Goal: Transaction & Acquisition: Book appointment/travel/reservation

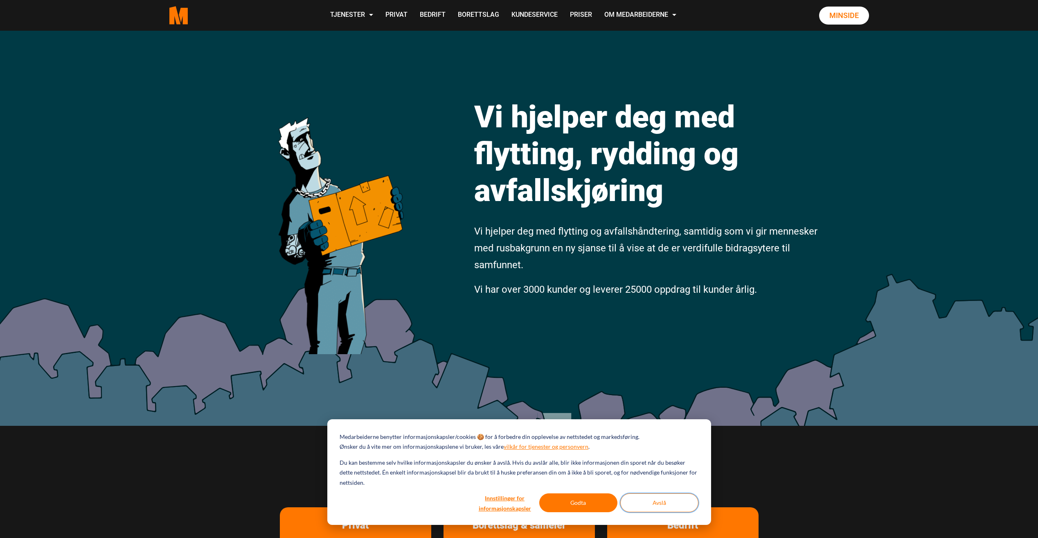
click at [655, 504] on button "Avslå" at bounding box center [660, 502] width 78 height 19
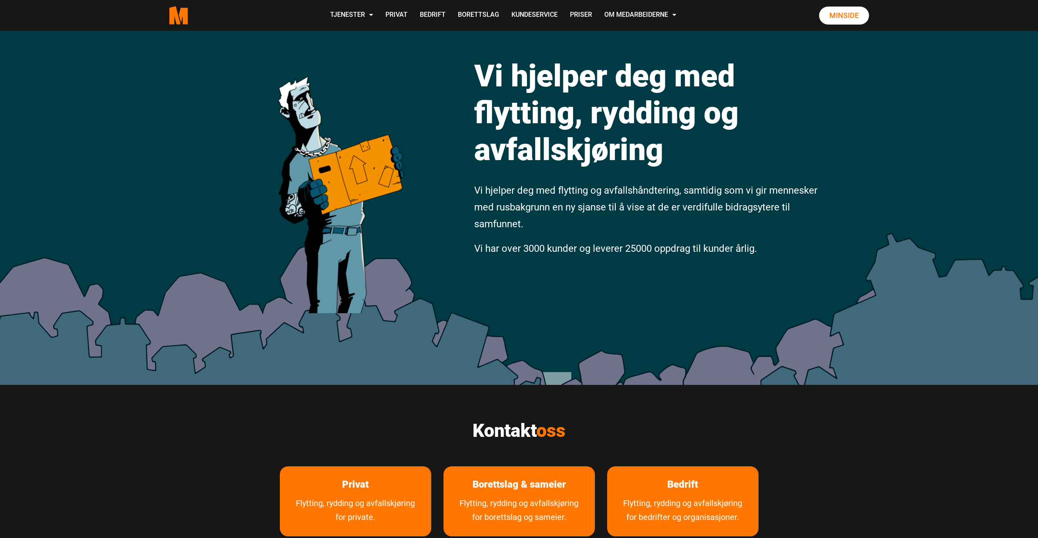
scroll to position [123, 0]
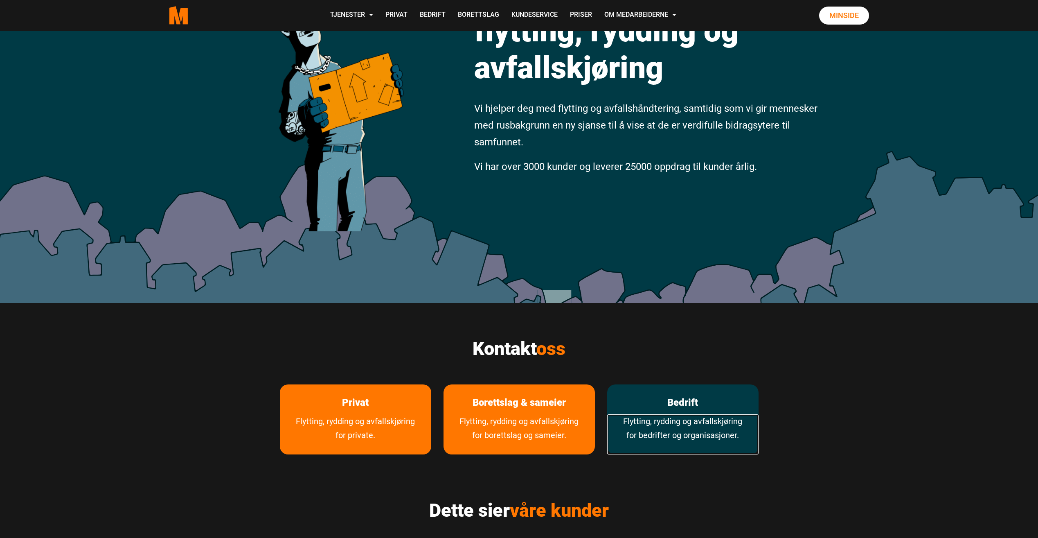
click at [709, 428] on link "Flytting, rydding og avfallskjøring for bedrifter og organisasjoner." at bounding box center [682, 434] width 151 height 40
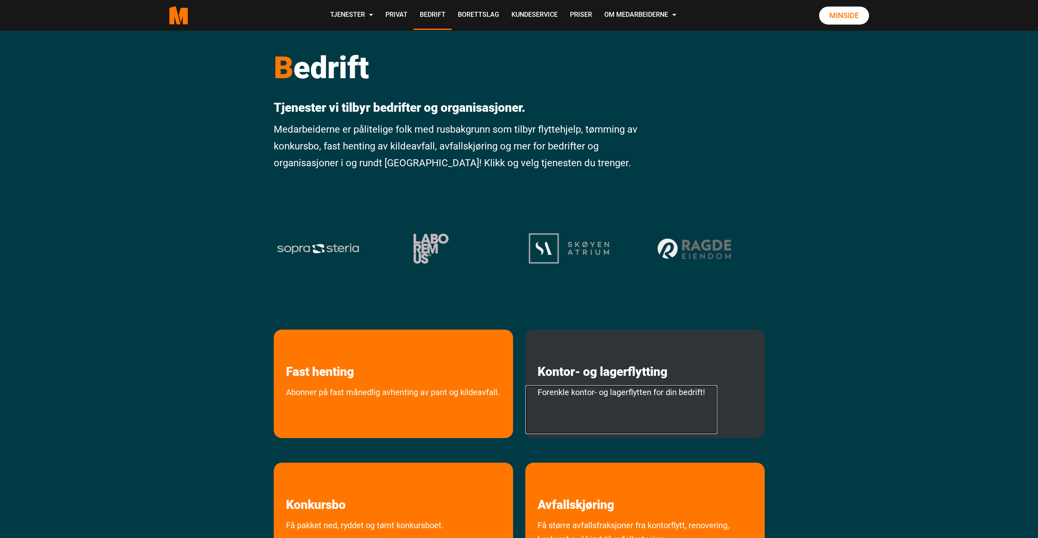
click at [713, 395] on link "Forenkle kontor- og lagerflytten for din bedrift!" at bounding box center [622, 409] width 192 height 49
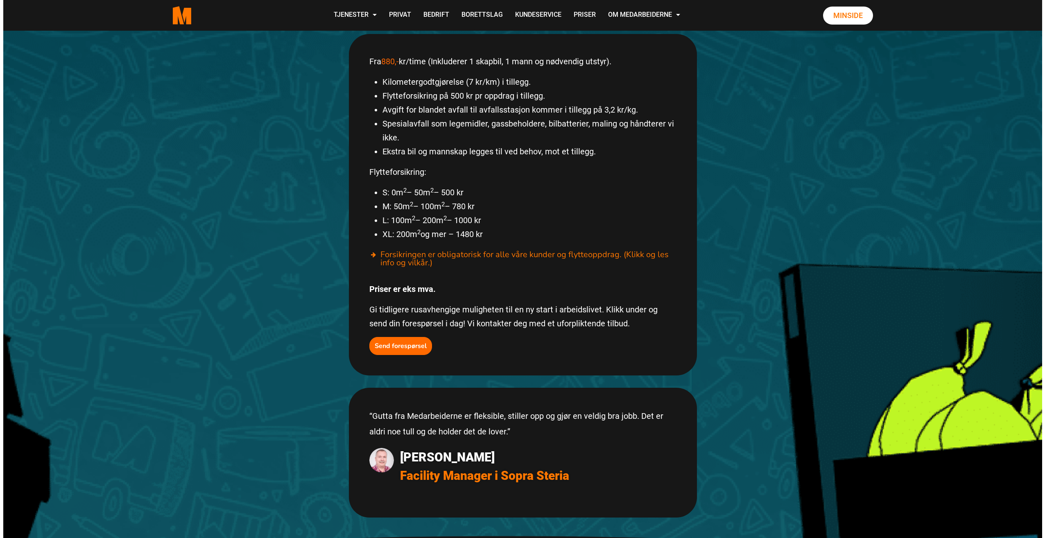
scroll to position [409, 0]
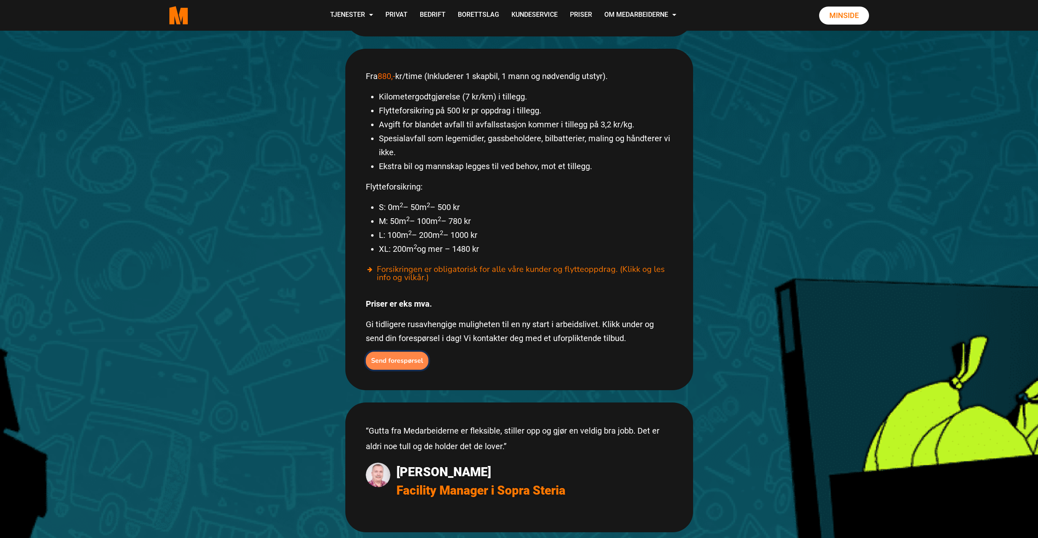
click at [395, 356] on b "Send forespørsel" at bounding box center [397, 360] width 52 height 9
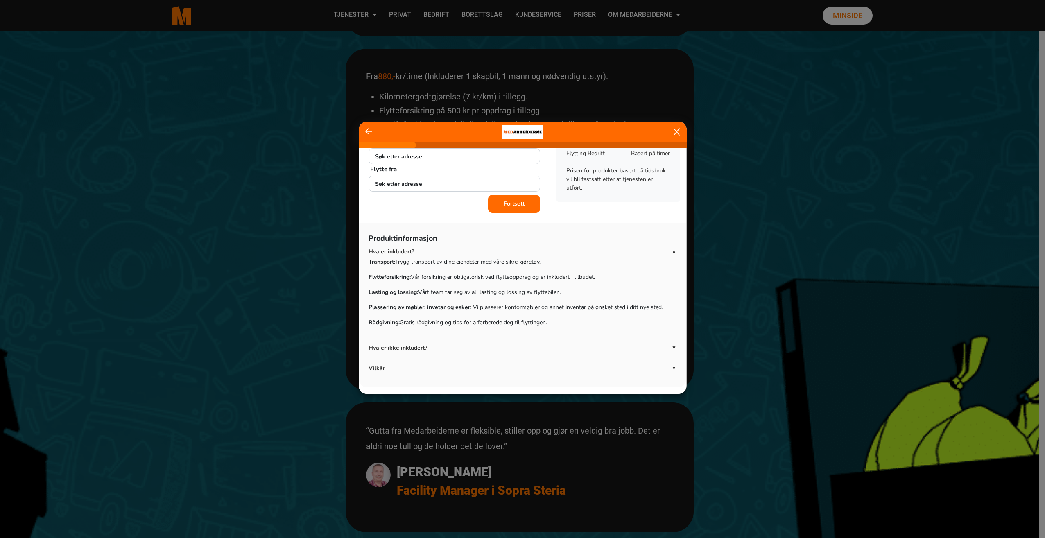
scroll to position [0, 0]
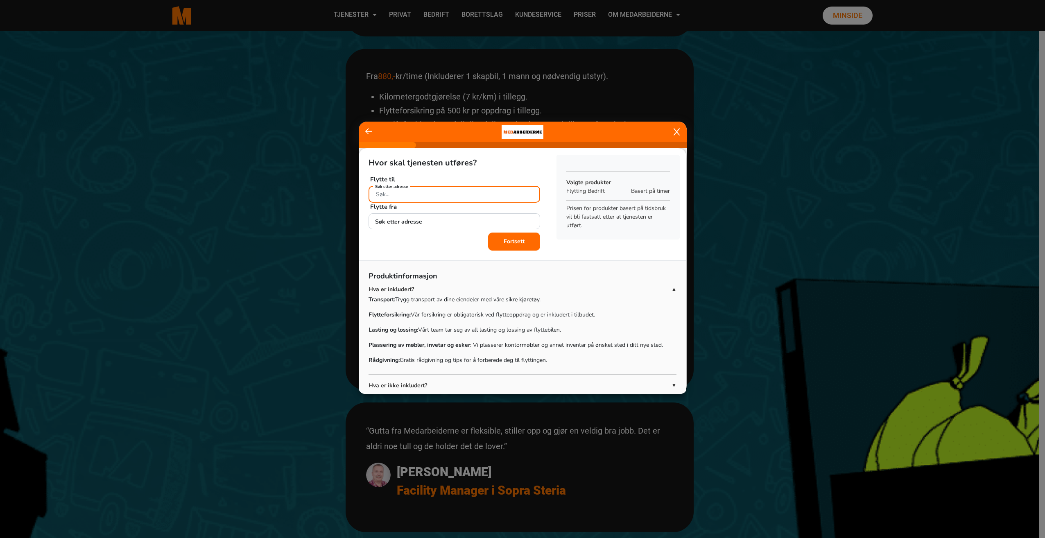
click at [428, 190] on input "Søk etter adresse" at bounding box center [454, 194] width 172 height 17
paste input "Wergelandsveien 3"
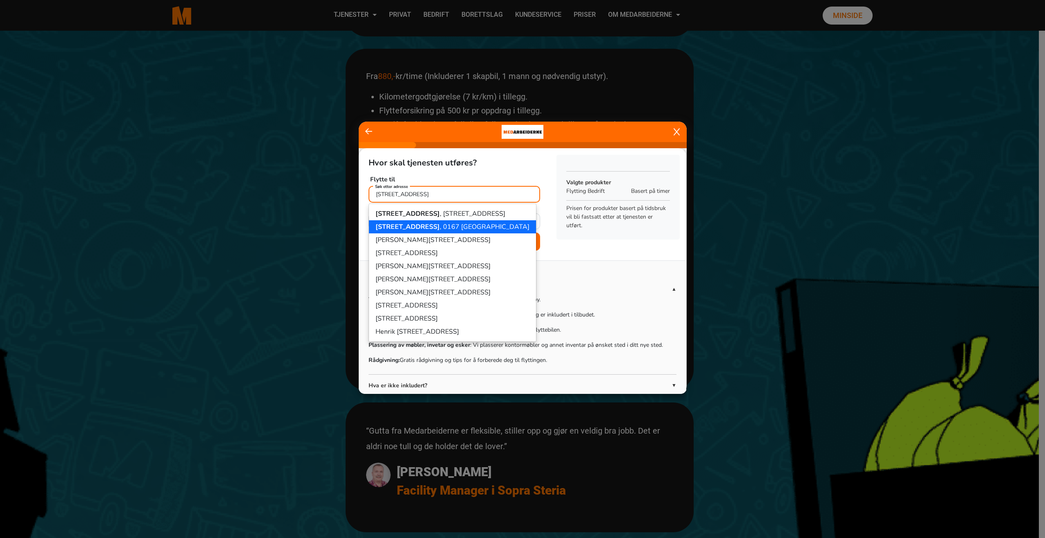
click at [447, 228] on ngb-highlight "Wergelandsveien 3 , 0167 Oslo" at bounding box center [452, 226] width 154 height 9
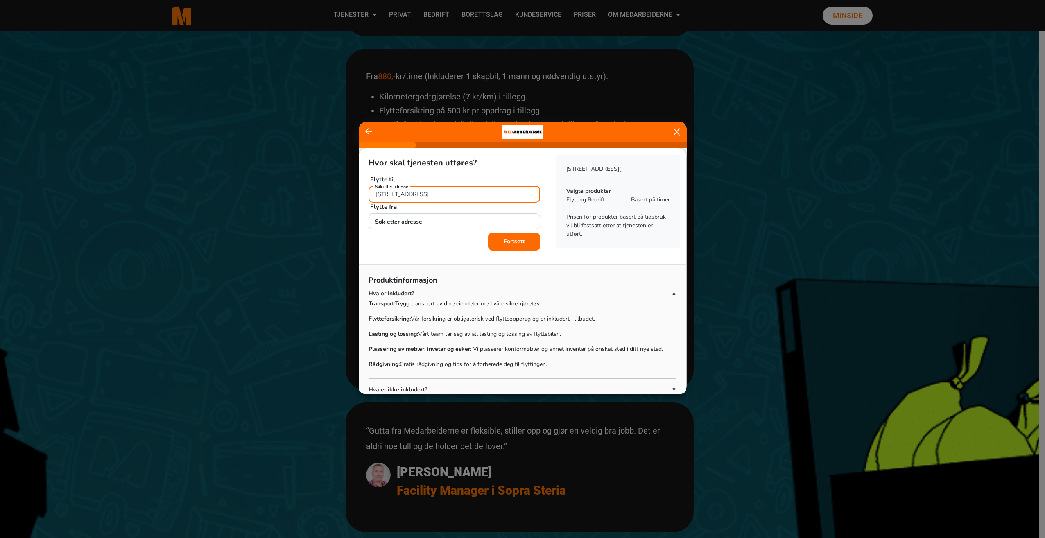
type input "Wergelandsveien 3, 0167 Oslo"
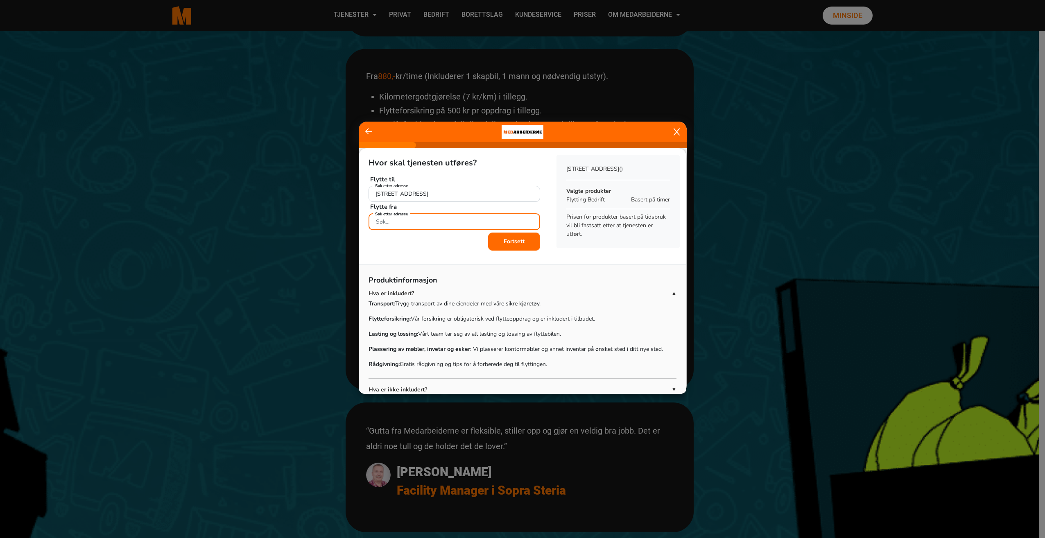
click at [444, 226] on input "Søk etter adresse" at bounding box center [454, 221] width 172 height 17
paste input "Stortingsgaten 22"
click at [422, 243] on ngb-highlight "Stortingsgata 22, 0161 Oslo" at bounding box center [406, 241] width 62 height 9
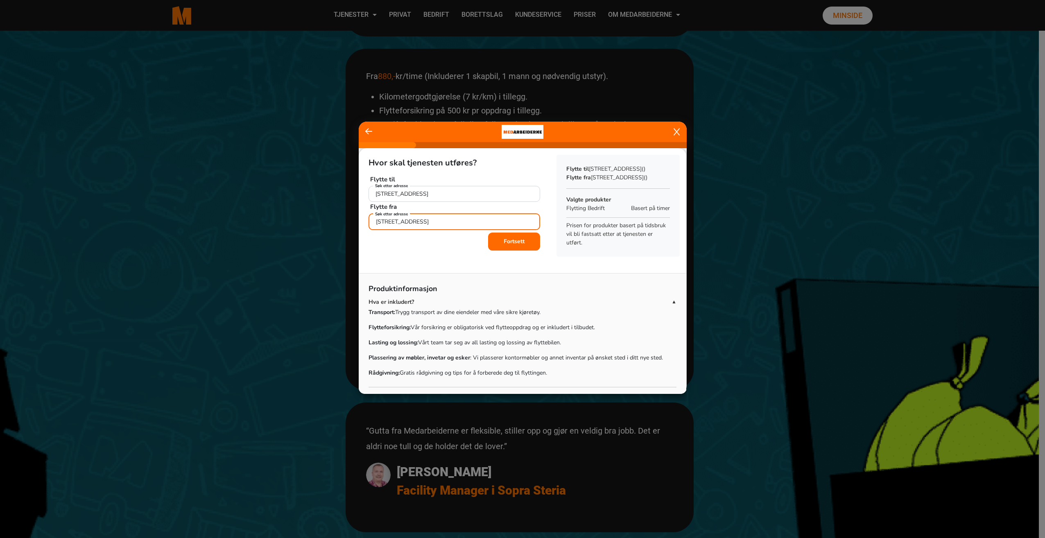
type input "Stortingsgata 22, 0161 Oslo"
click at [509, 248] on button "Fortsett" at bounding box center [514, 242] width 52 height 18
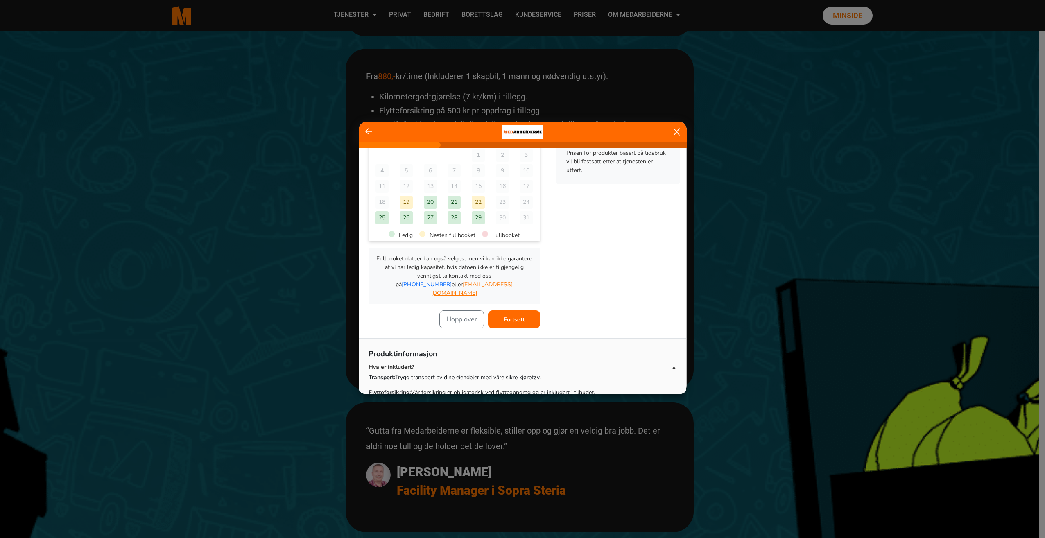
scroll to position [82, 0]
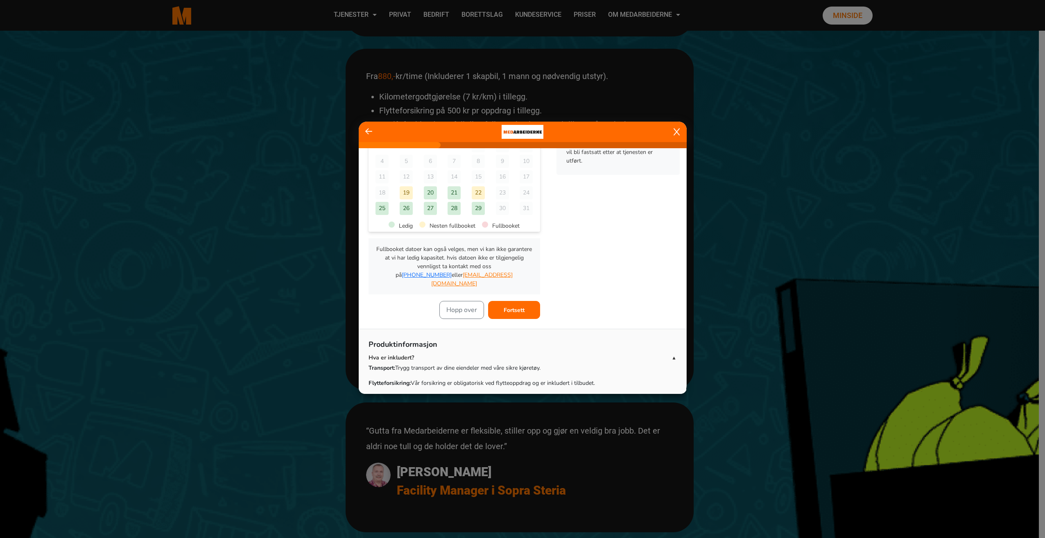
drag, startPoint x: 496, startPoint y: 277, endPoint x: 428, endPoint y: 277, distance: 68.4
click at [428, 277] on p "Fullbooket datoer kan også velges, men vi kan ikke garantere at vi har ledig ka…" at bounding box center [454, 266] width 158 height 43
copy p "[EMAIL_ADDRESS][DOMAIN_NAME]"
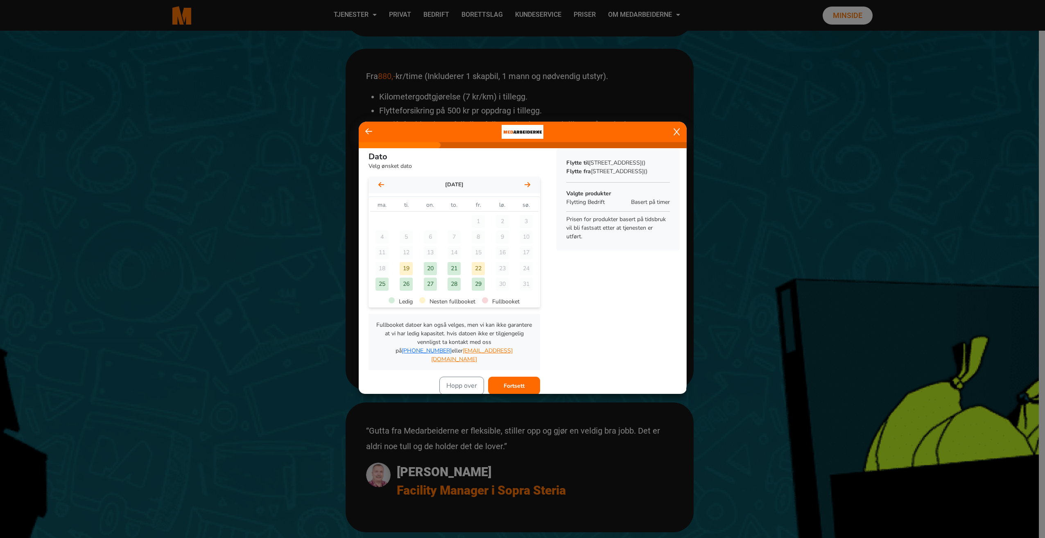
scroll to position [0, 0]
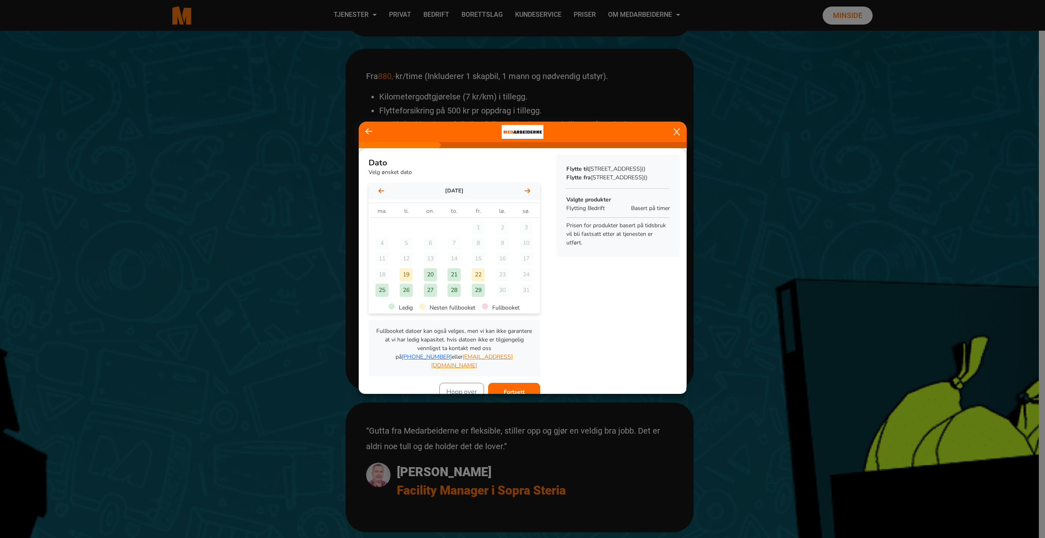
click at [526, 194] on div "august 2025" at bounding box center [454, 191] width 172 height 16
click at [525, 193] on icon at bounding box center [527, 190] width 6 height 7
click at [380, 186] on div at bounding box center [381, 191] width 6 height 10
click at [473, 289] on div "29" at bounding box center [478, 290] width 13 height 13
click at [524, 192] on icon at bounding box center [527, 190] width 6 height 7
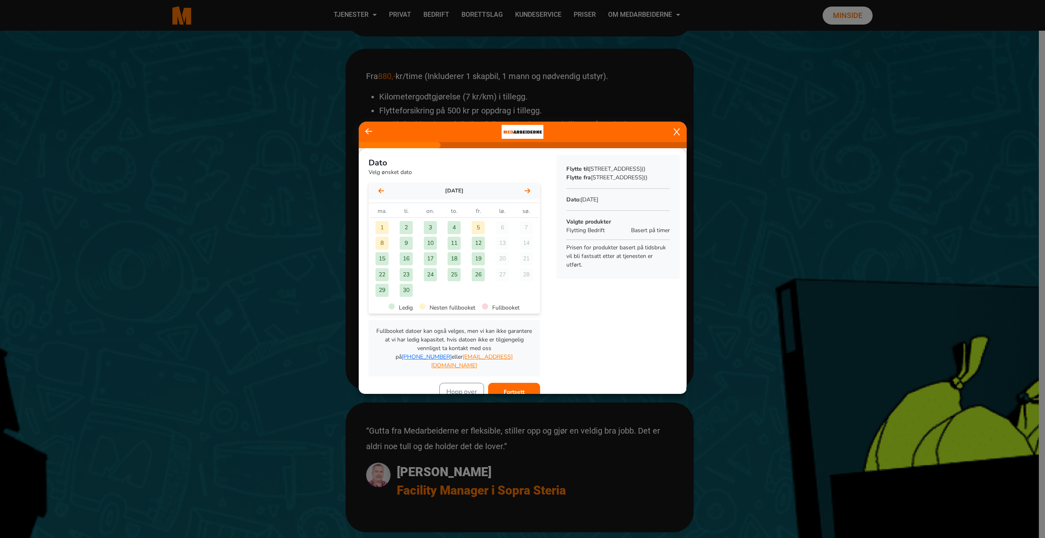
click at [448, 223] on div "4" at bounding box center [453, 227] width 13 height 13
click at [384, 191] on icon at bounding box center [381, 190] width 6 height 5
click at [474, 291] on div "29" at bounding box center [478, 290] width 13 height 13
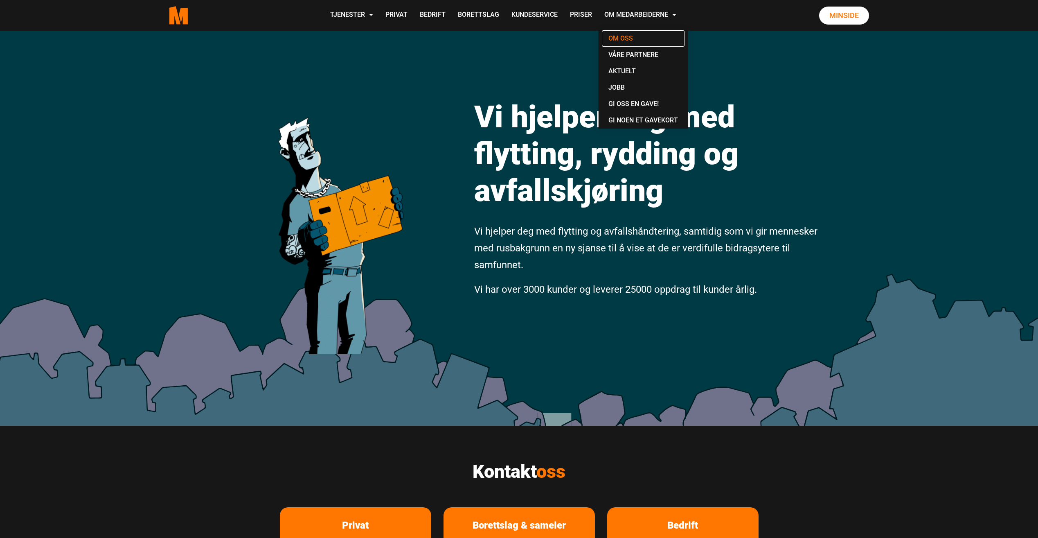
click at [643, 34] on link "Om oss" at bounding box center [643, 38] width 83 height 16
